Goal: Task Accomplishment & Management: Manage account settings

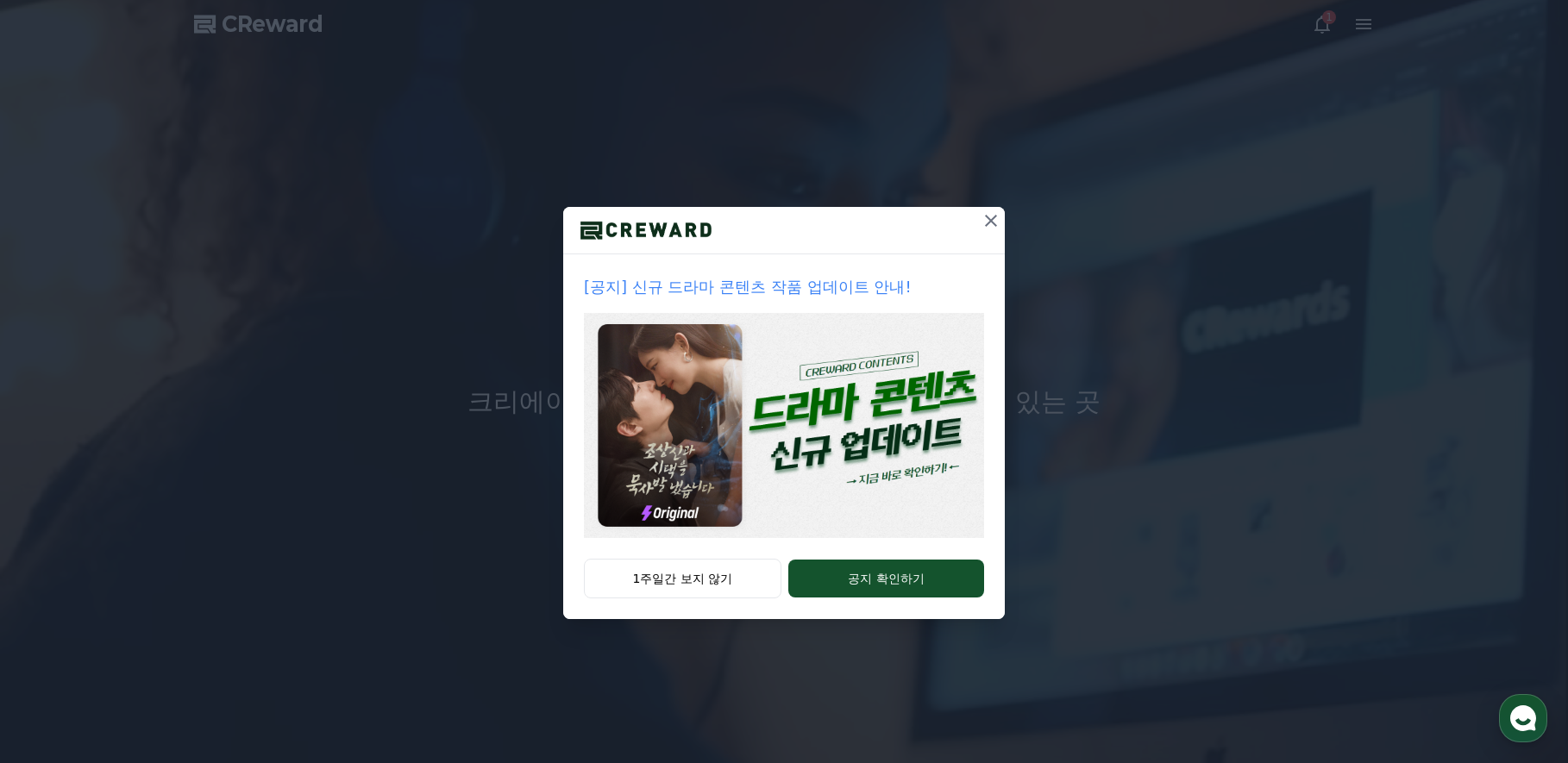
click at [994, 218] on icon at bounding box center [991, 221] width 12 height 12
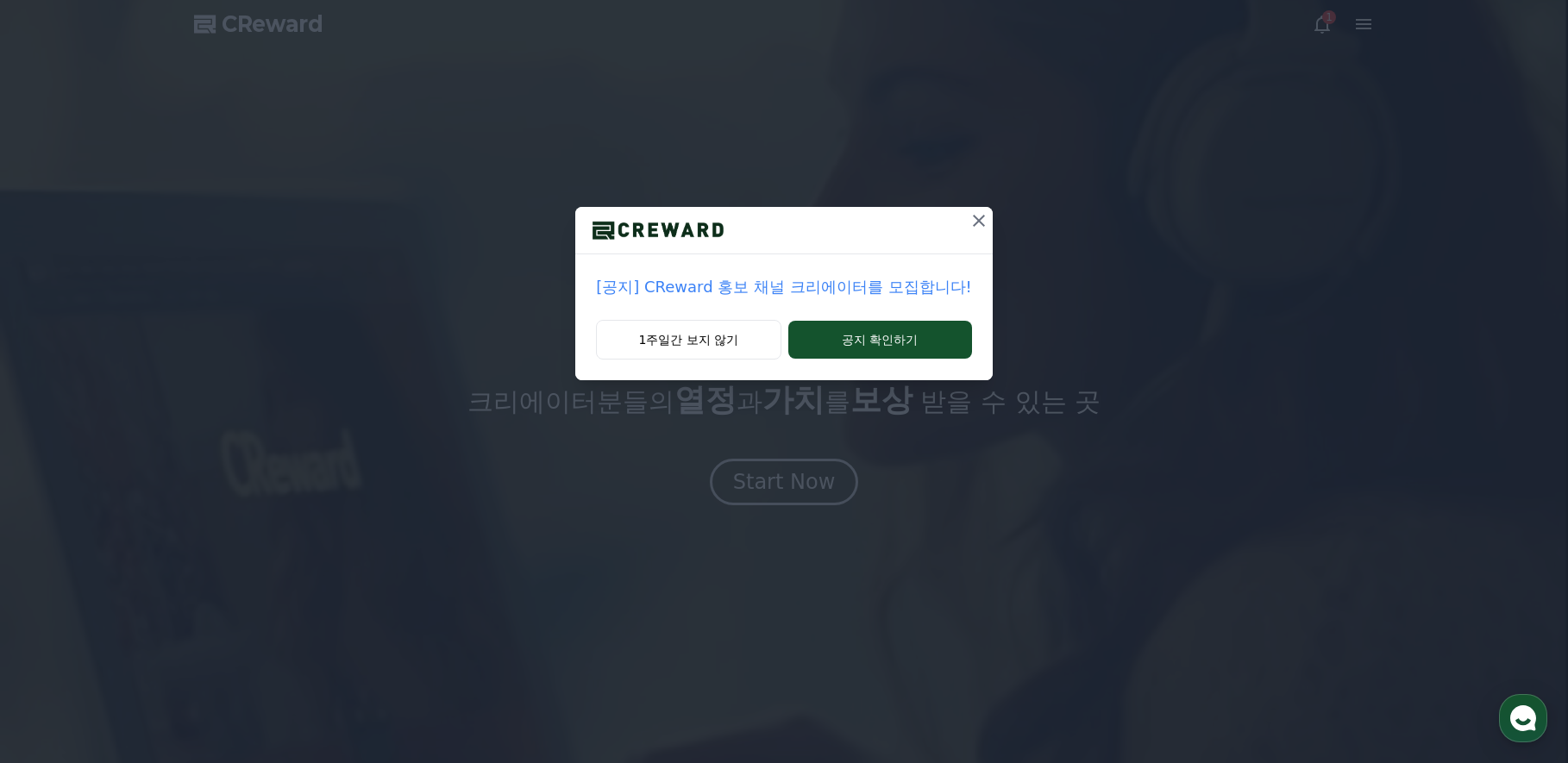
click at [755, 286] on p "[공지] CReward 홍보 채널 크리에이터를 모집합니다!" at bounding box center [783, 287] width 375 height 24
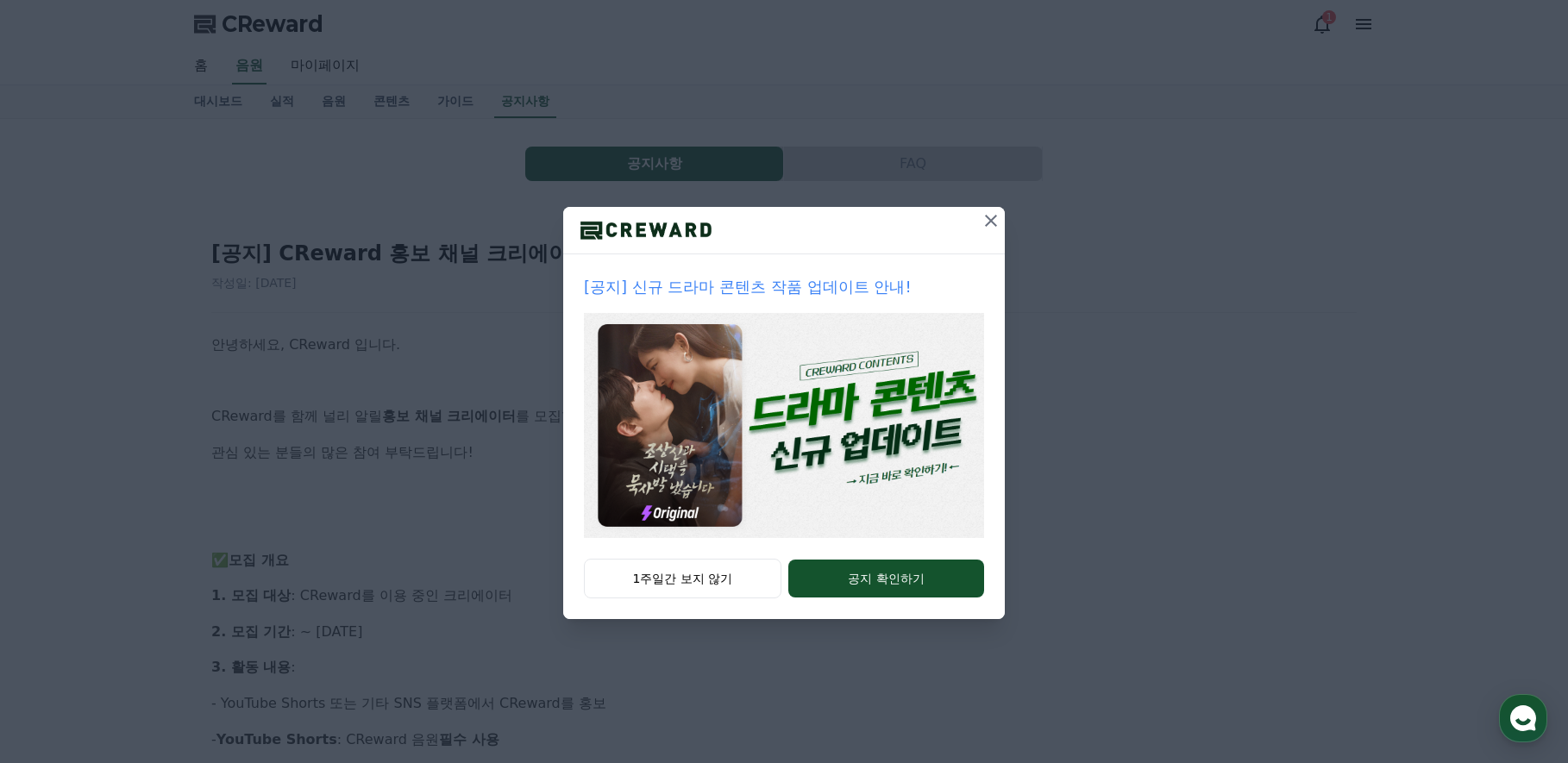
click at [991, 222] on icon at bounding box center [991, 221] width 12 height 12
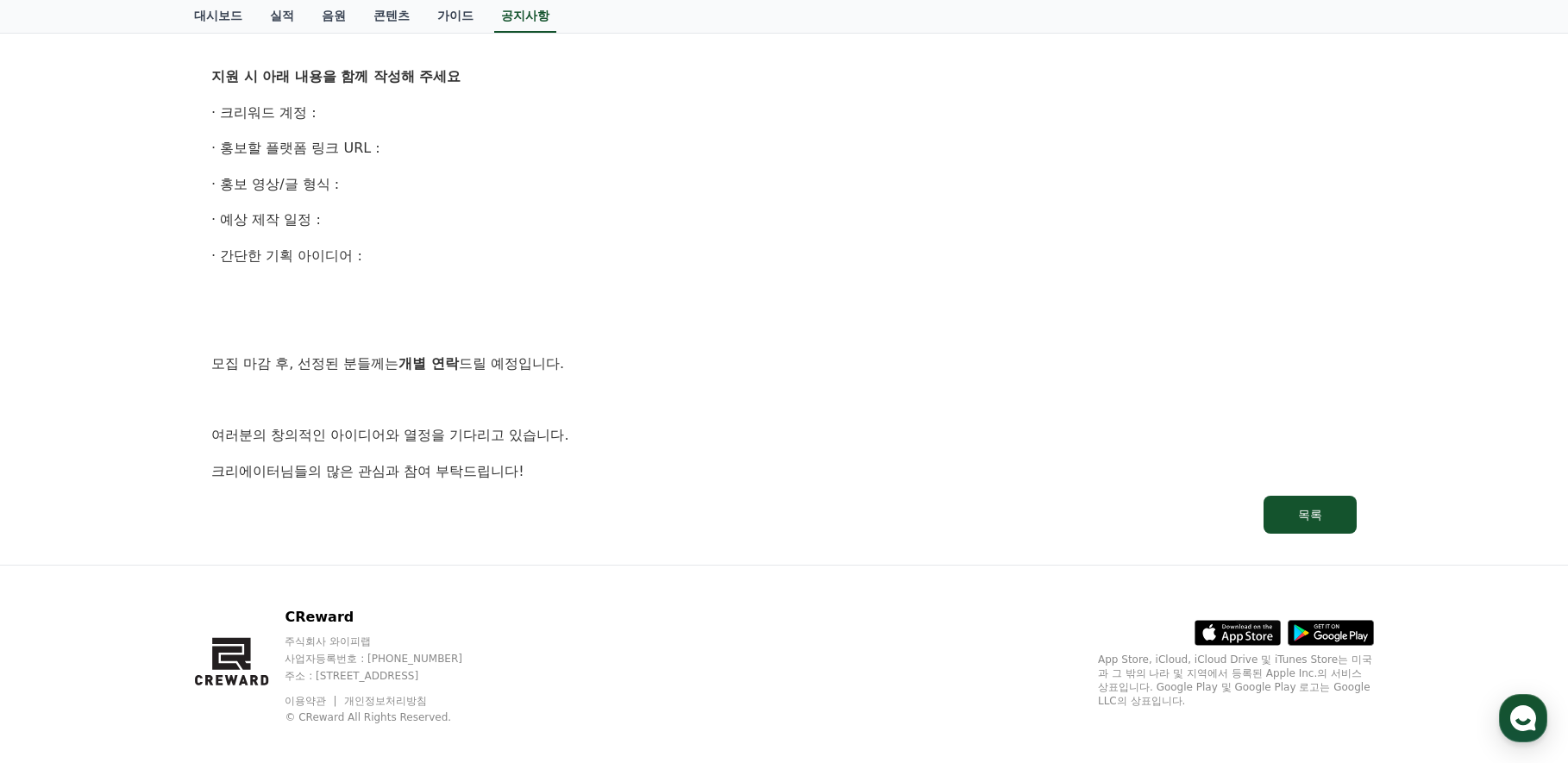
scroll to position [1074, 0]
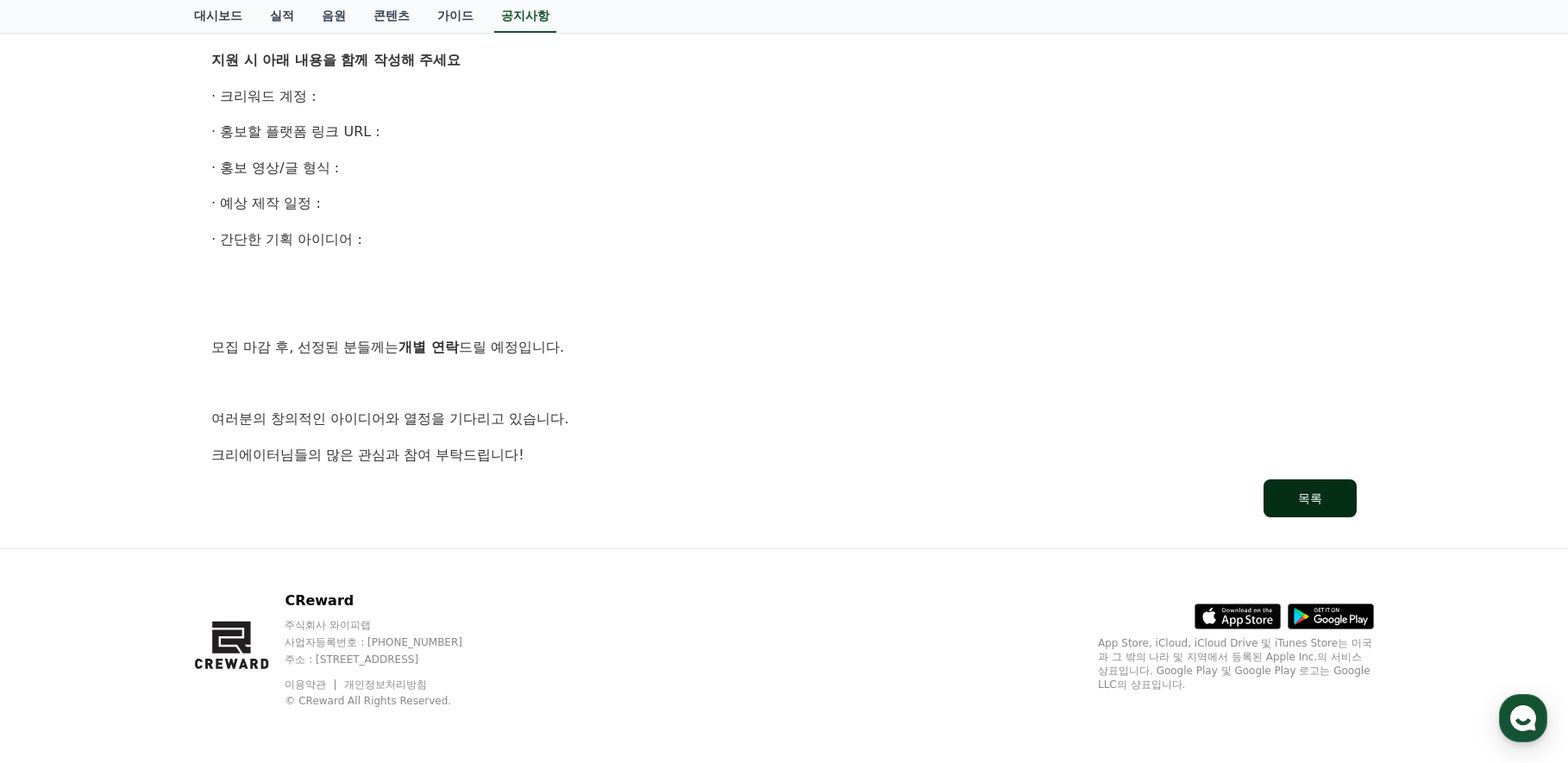
click at [1306, 489] on button "목록" at bounding box center [1310, 499] width 93 height 38
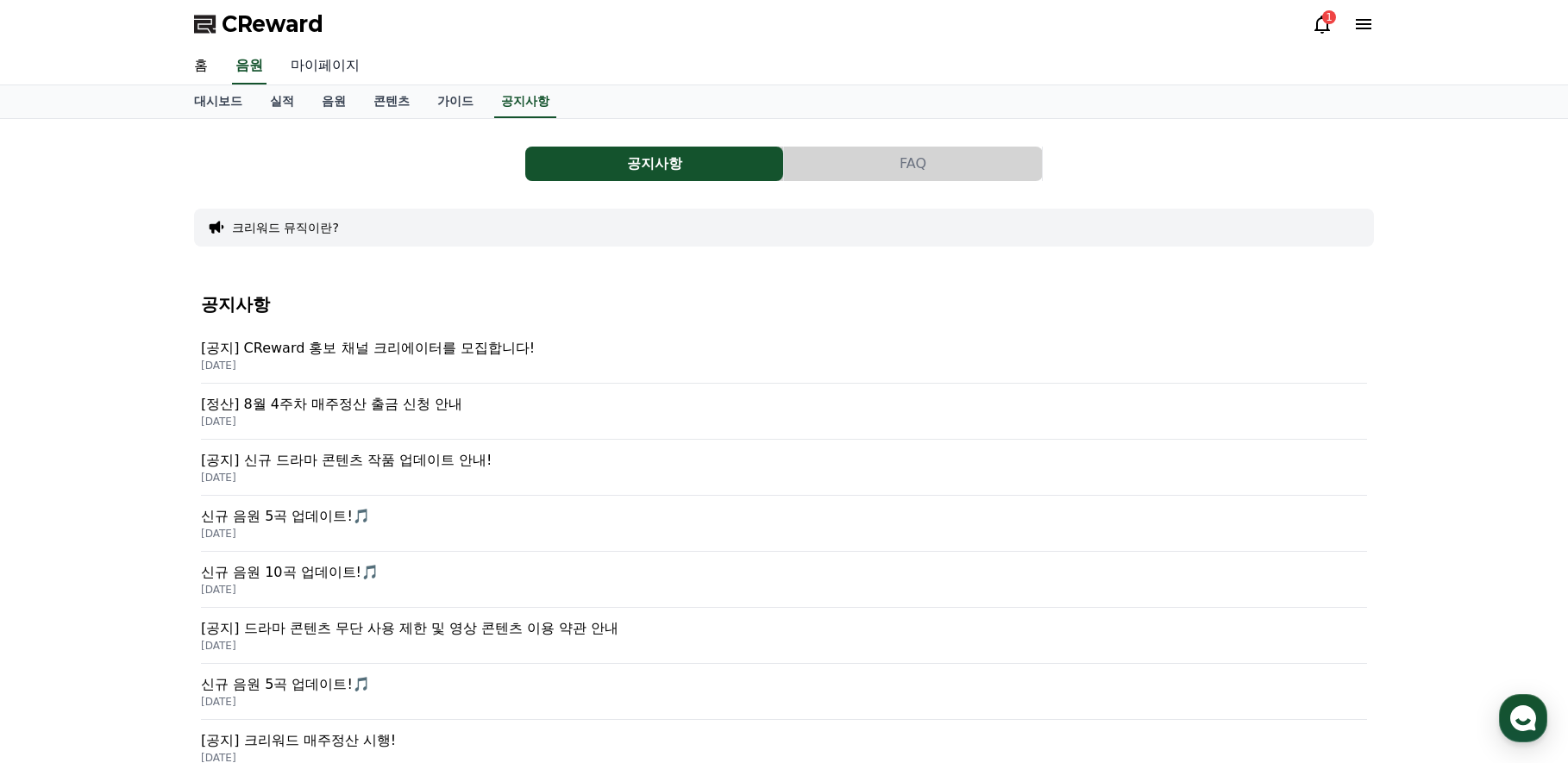
click at [314, 61] on link "마이페이지" at bounding box center [325, 66] width 96 height 37
select select "**********"
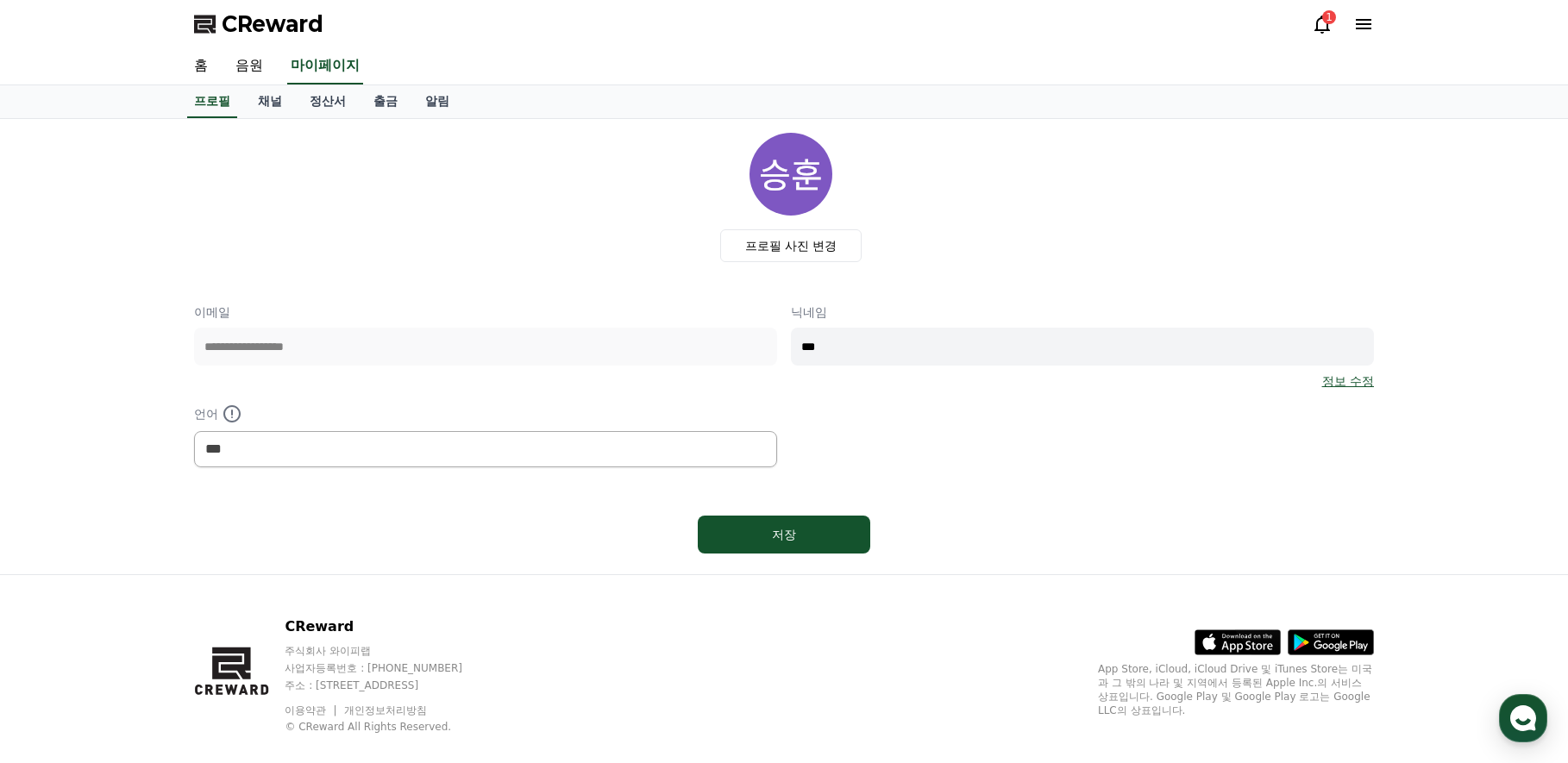
click at [803, 183] on img at bounding box center [791, 174] width 83 height 83
click at [255, 69] on link "음원" at bounding box center [249, 66] width 55 height 37
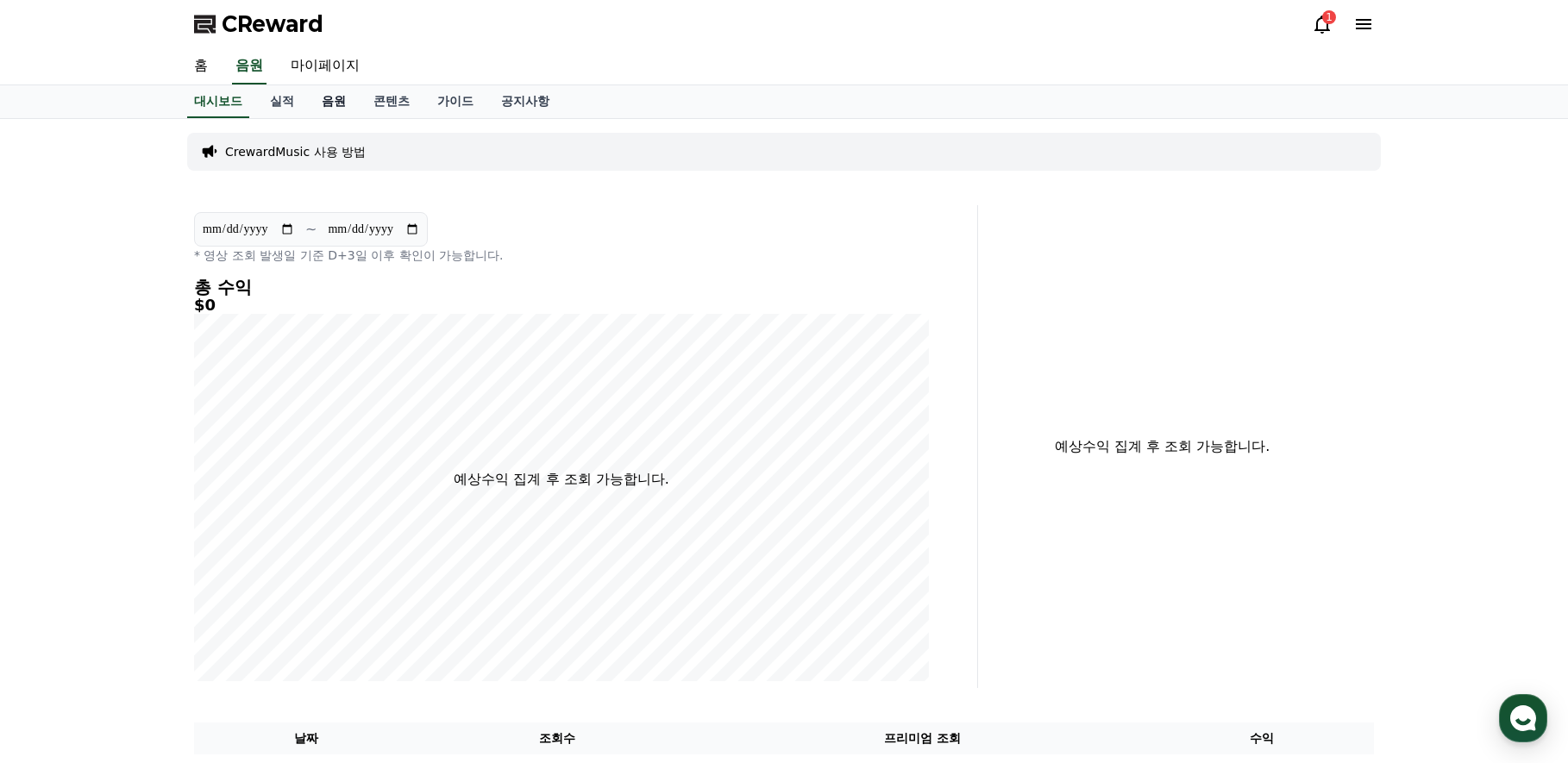
click at [333, 103] on link "음원" at bounding box center [334, 101] width 52 height 33
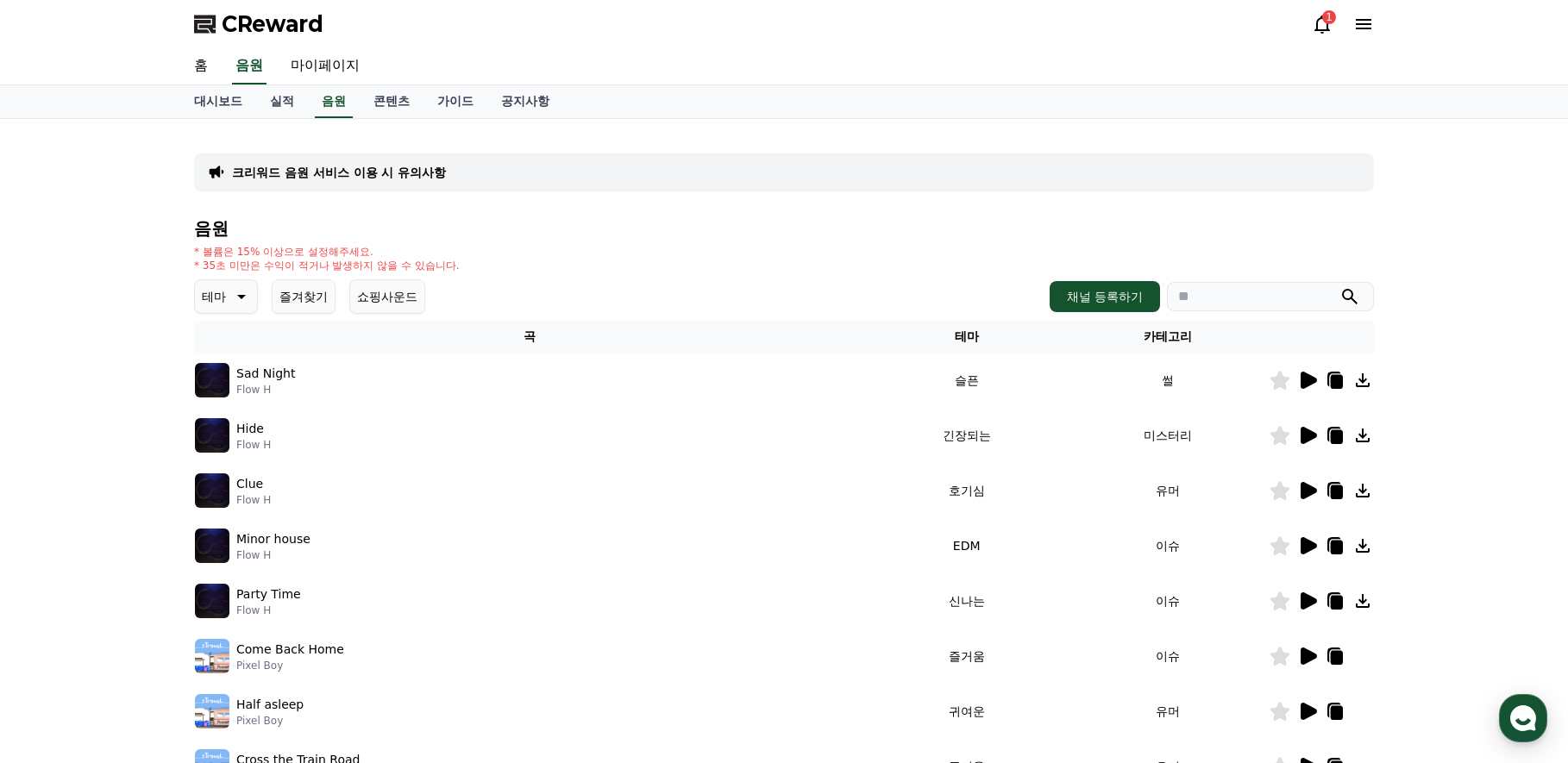
click at [1077, 386] on td "썰" at bounding box center [1167, 380] width 202 height 55
click at [1312, 381] on icon at bounding box center [1309, 379] width 16 height 17
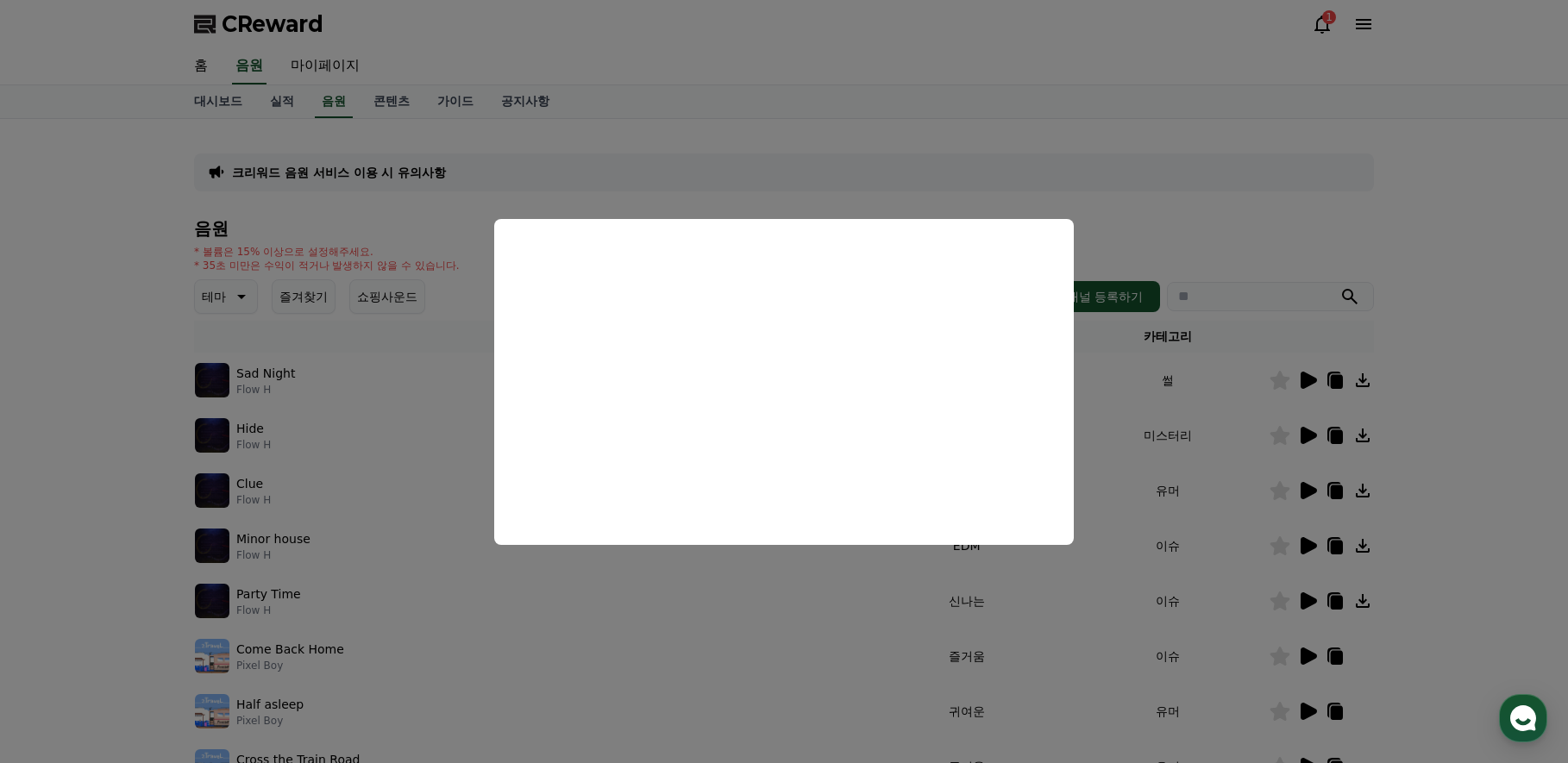
click at [1107, 410] on button "close modal" at bounding box center [784, 381] width 1568 height 763
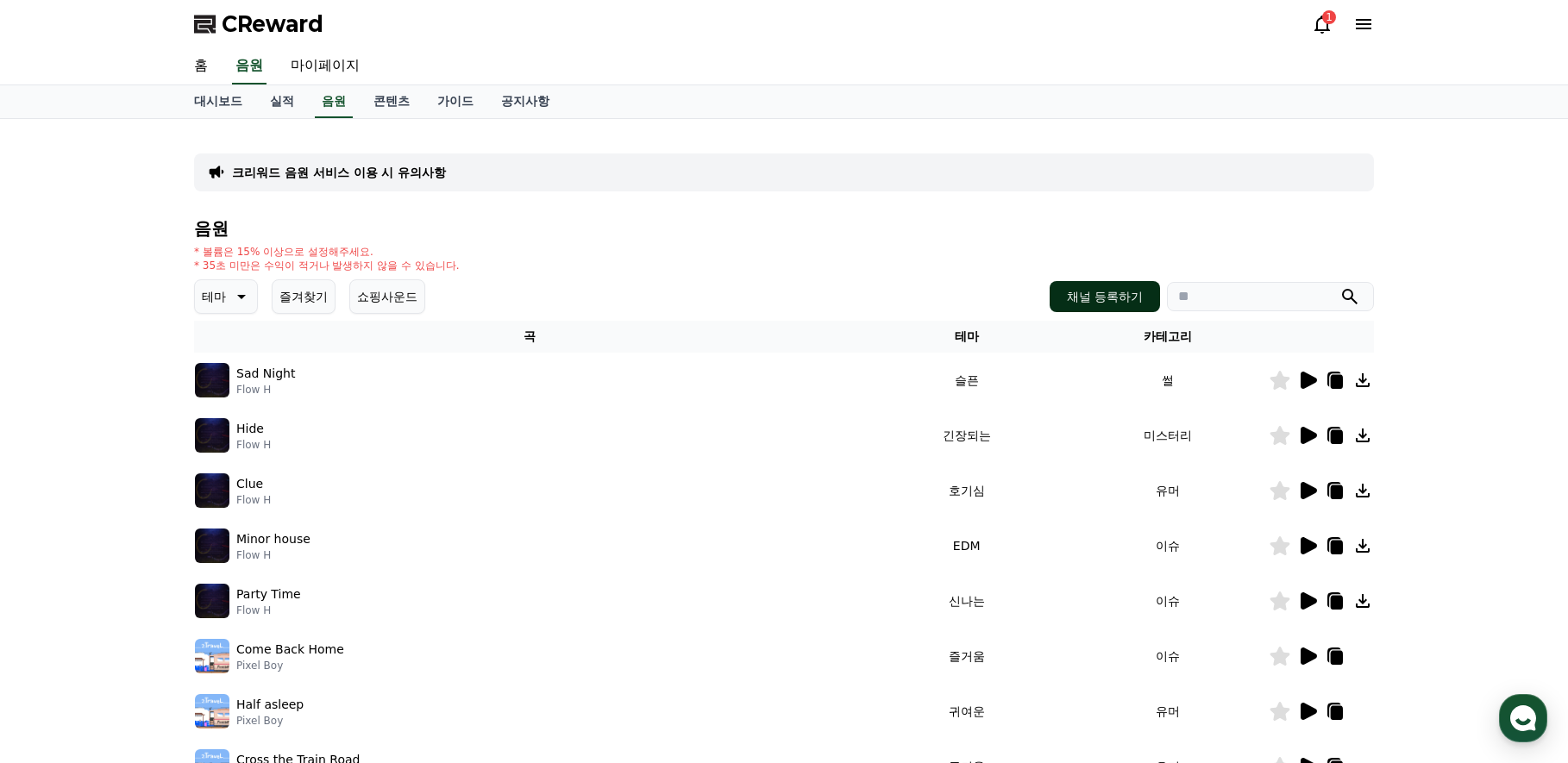
click at [1093, 297] on button "채널 등록하기" at bounding box center [1105, 296] width 110 height 31
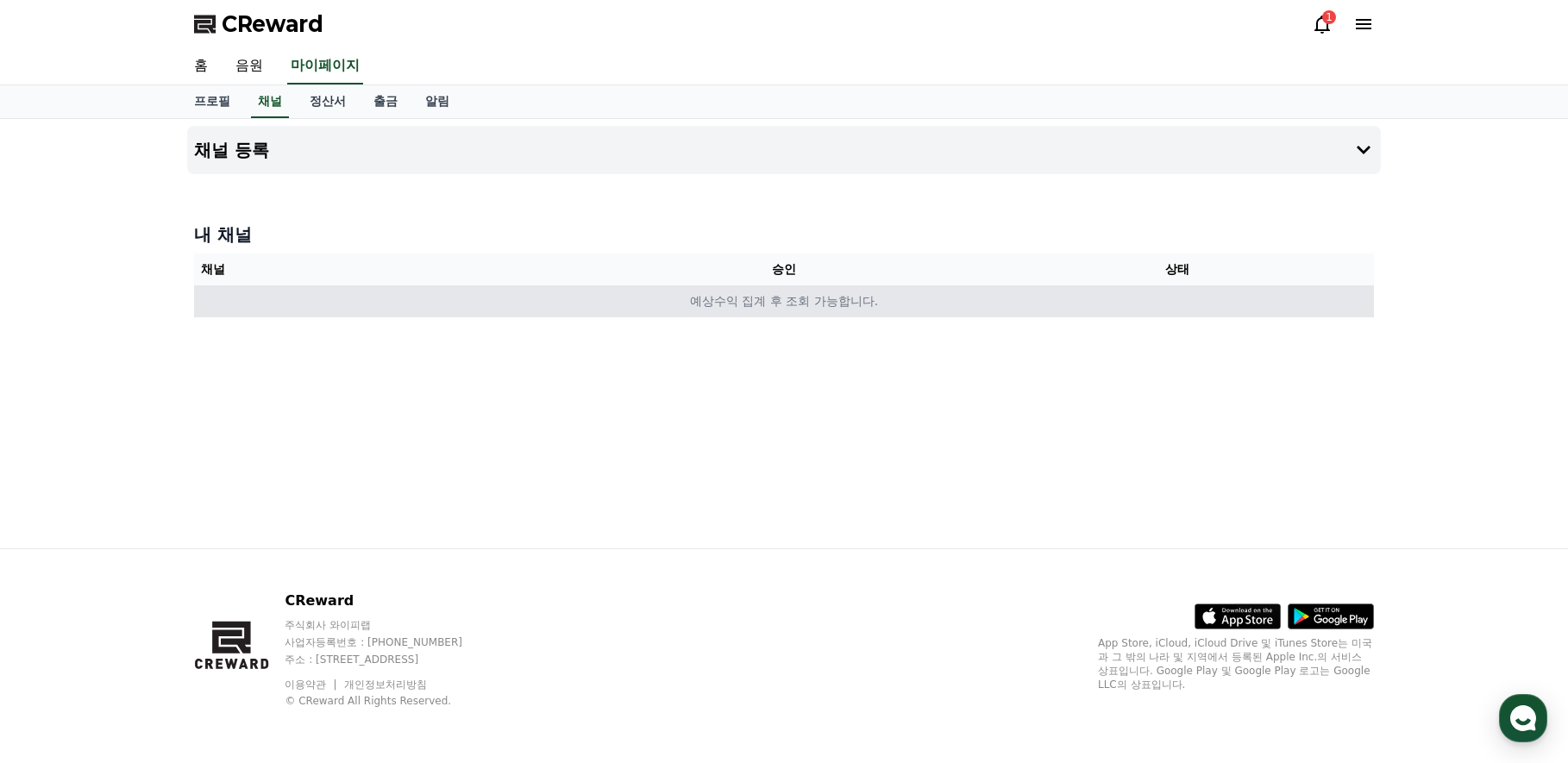
click at [594, 299] on td "예상수익 집계 후 조회 가능합니다." at bounding box center [784, 302] width 1180 height 32
click at [837, 303] on td "예상수익 집계 후 조회 가능합니다." at bounding box center [784, 302] width 1180 height 32
